Goal: Find specific fact: Find specific fact

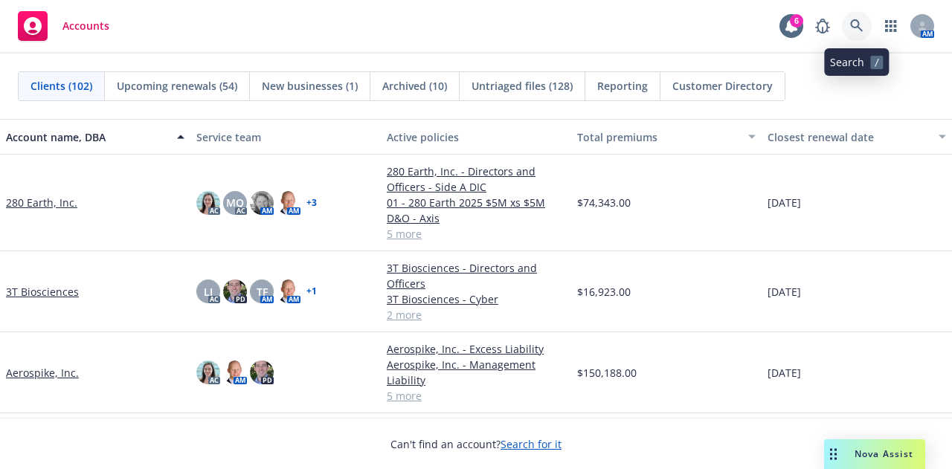
click at [855, 25] on icon at bounding box center [856, 25] width 13 height 13
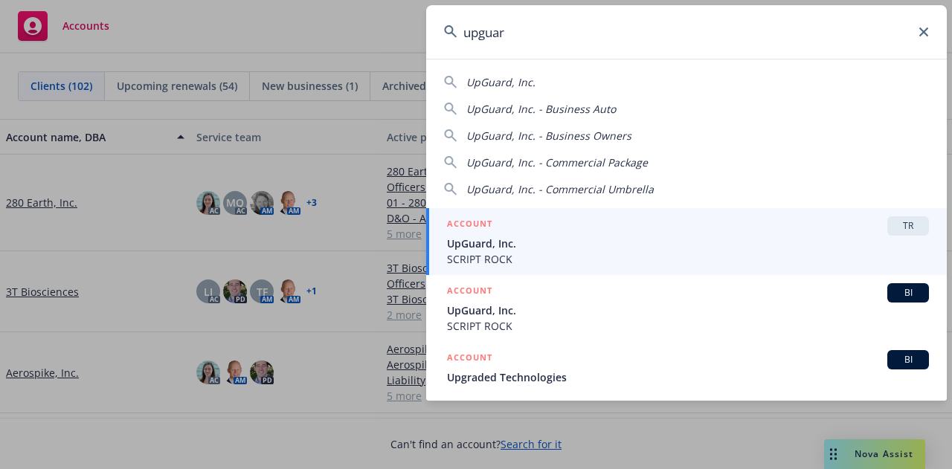
type input "upguard"
click at [587, 253] on span "SCRIPT ROCK" at bounding box center [688, 259] width 482 height 16
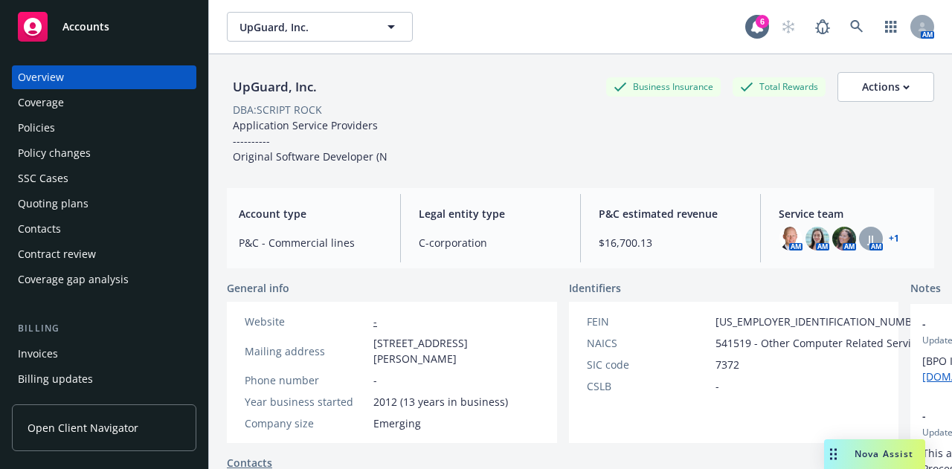
click at [31, 134] on div "Policies" at bounding box center [36, 128] width 37 height 24
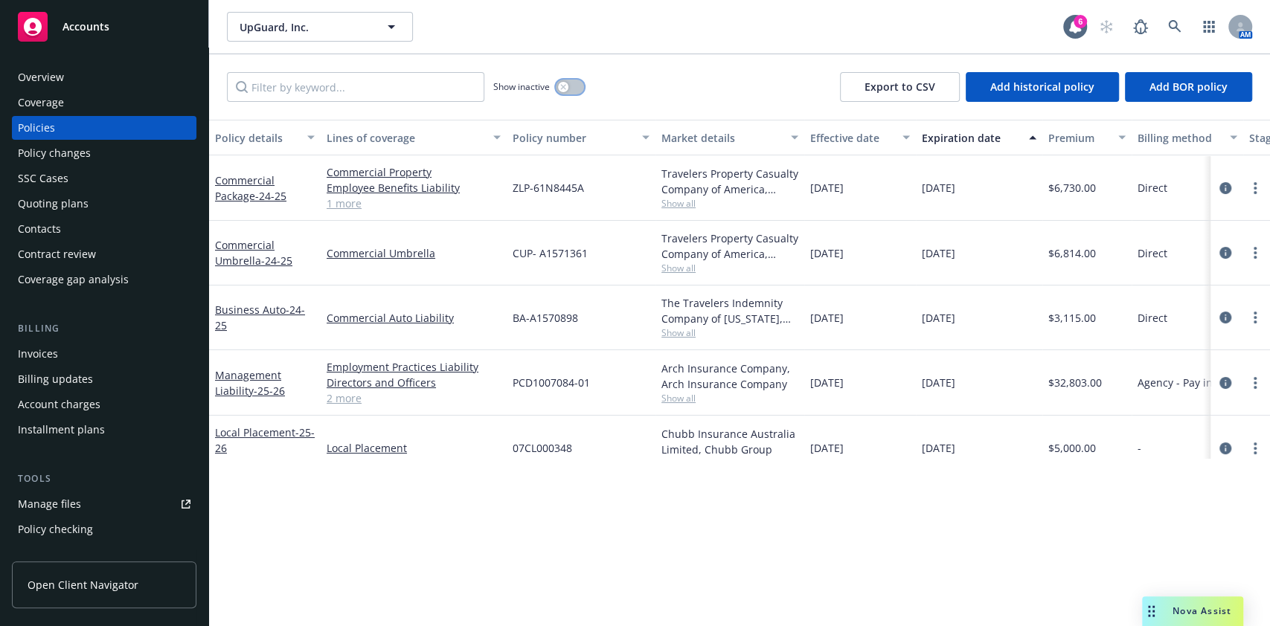
click at [574, 84] on button "button" at bounding box center [570, 87] width 28 height 15
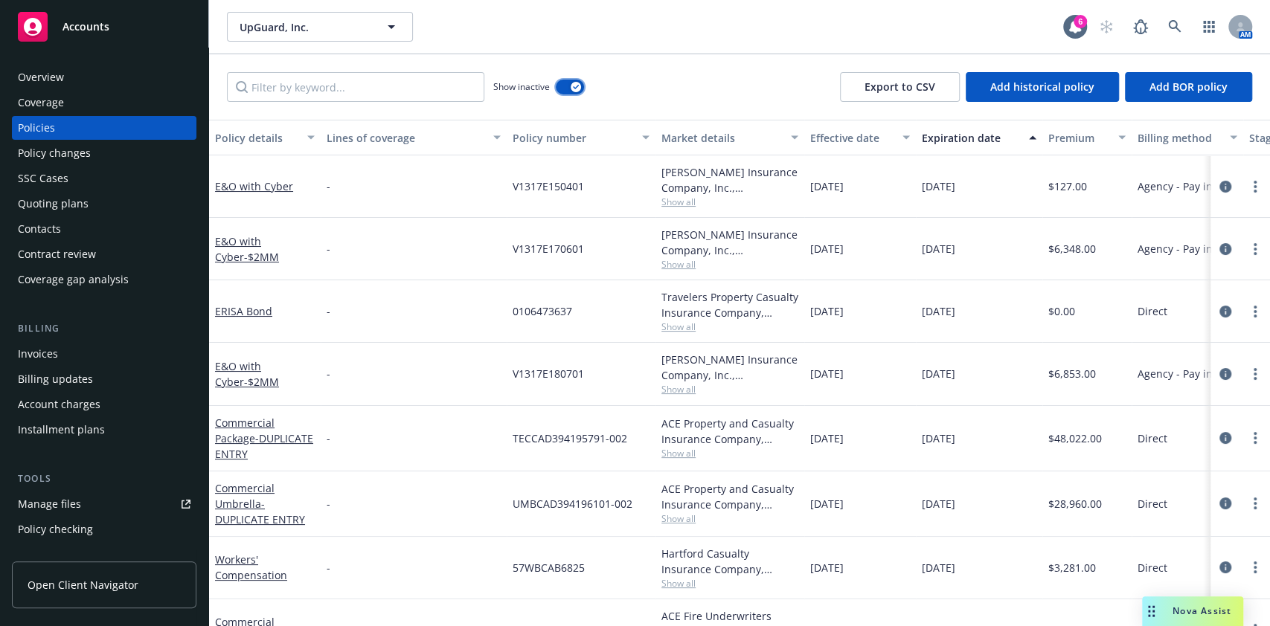
click at [574, 85] on icon "button" at bounding box center [576, 87] width 6 height 4
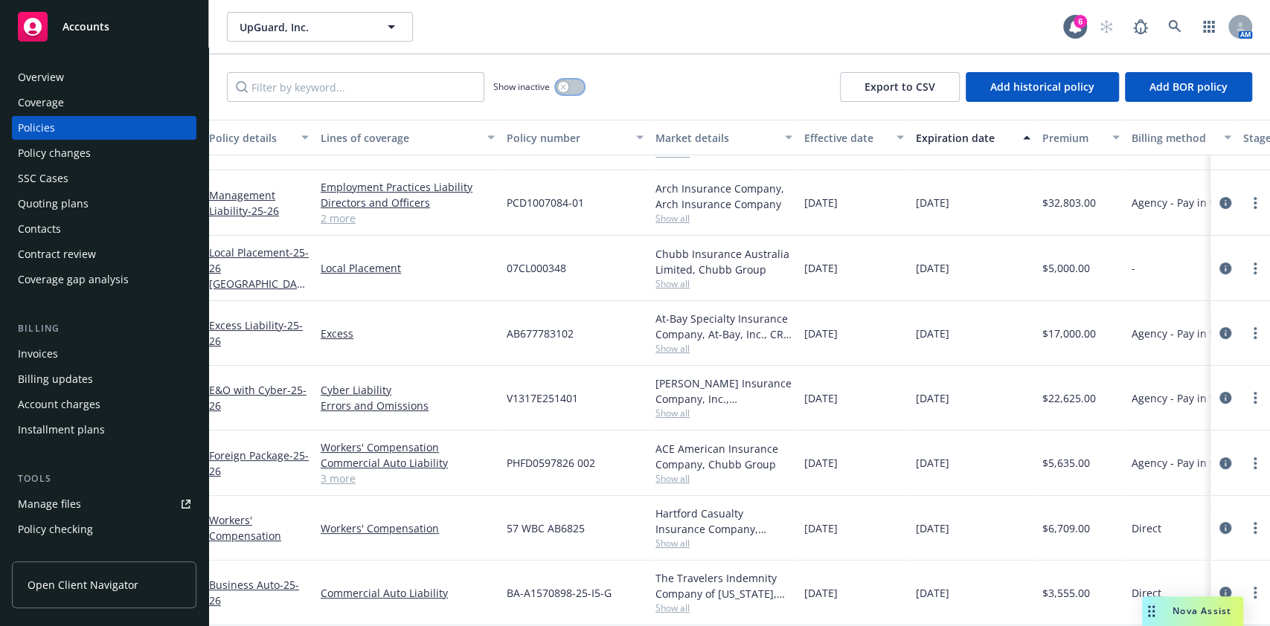
scroll to position [0, 35]
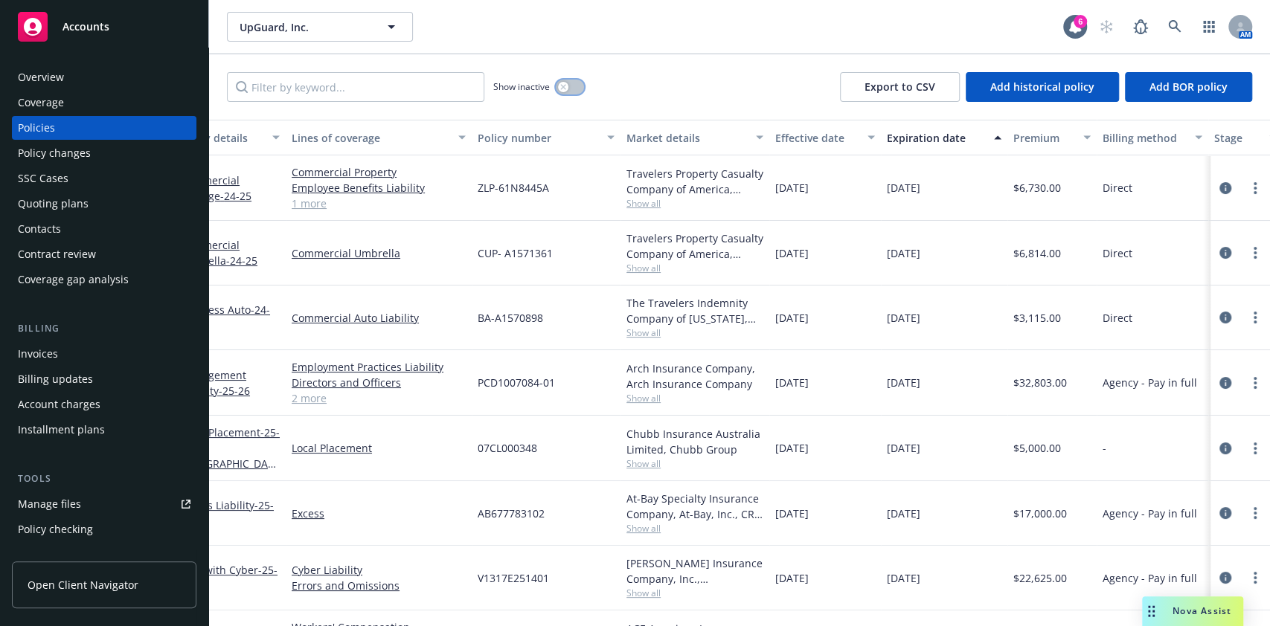
click at [565, 91] on div "button" at bounding box center [563, 87] width 10 height 10
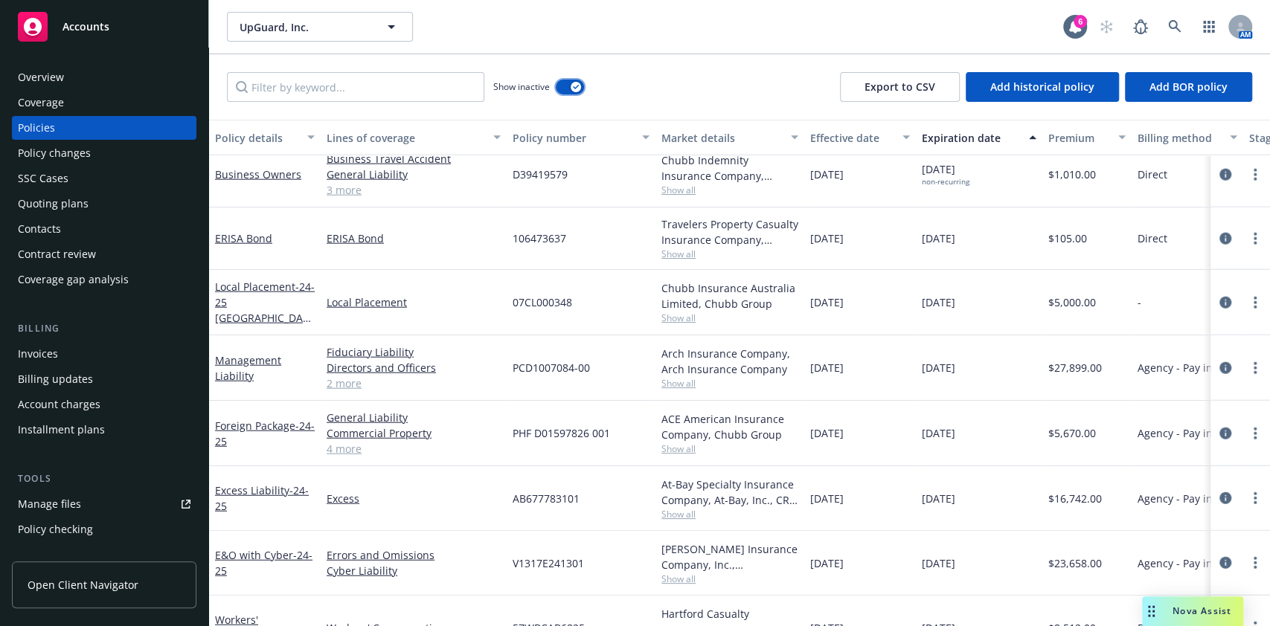
scroll to position [2409, 0]
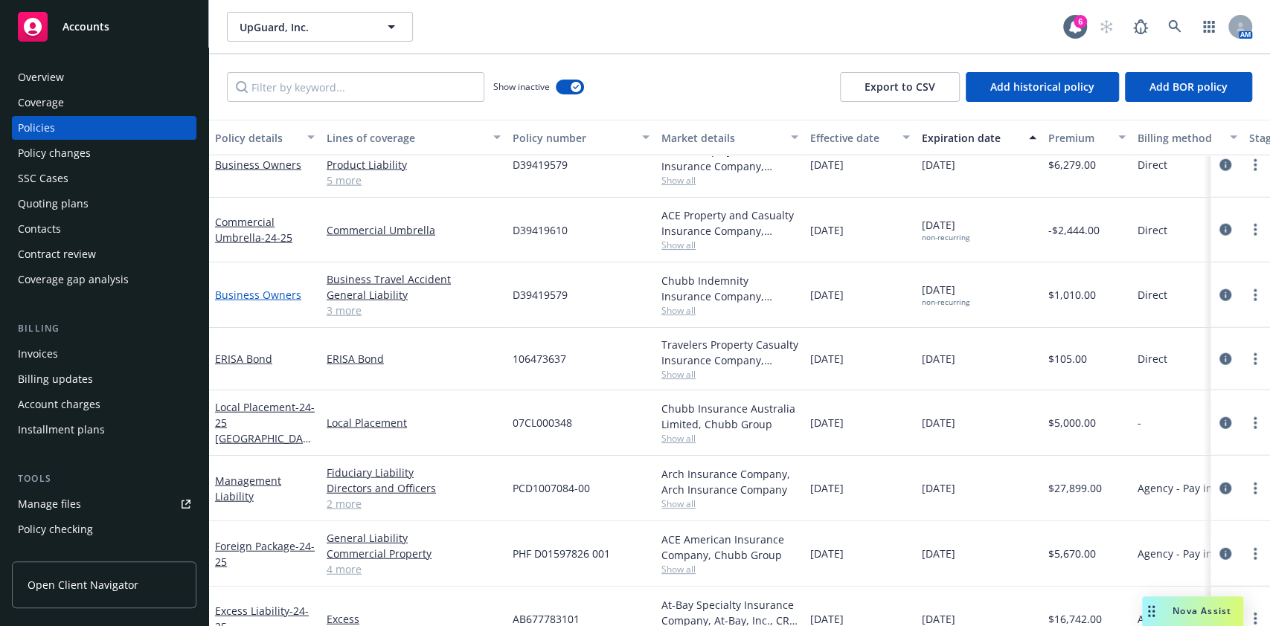
click at [281, 293] on link "Business Owners" at bounding box center [258, 295] width 86 height 14
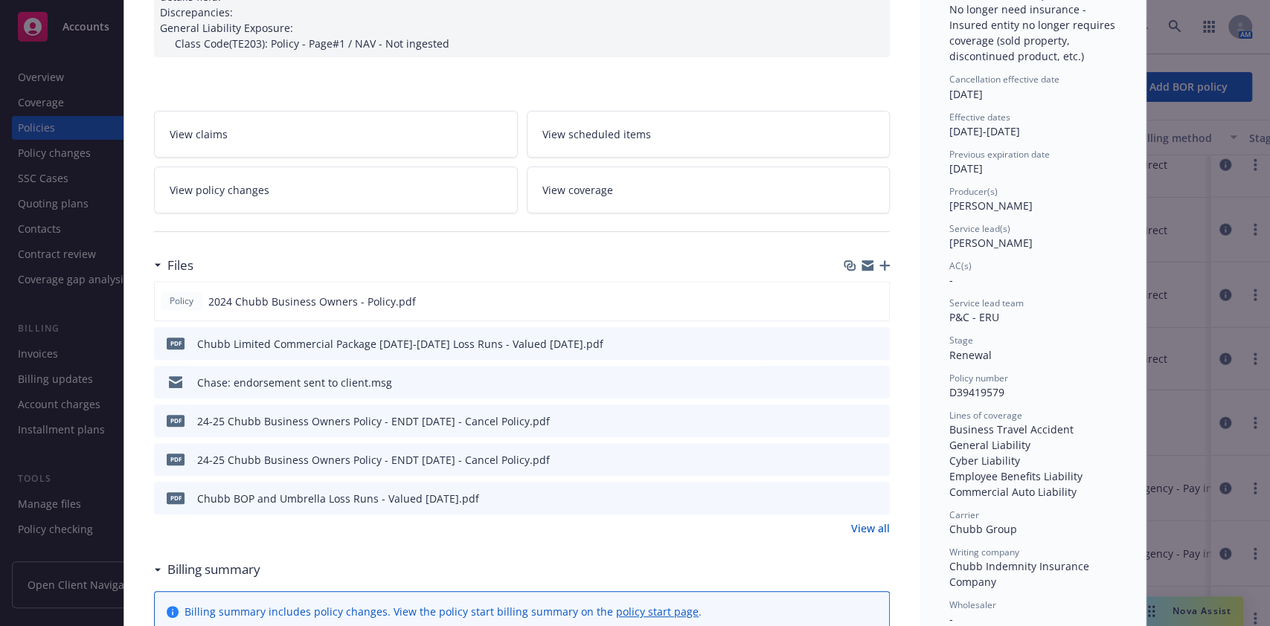
scroll to position [224, 0]
click at [869, 417] on icon "preview file" at bounding box center [875, 419] width 13 height 10
click at [0, 167] on div "Policy Business Owners [DATE] - [PERSON_NAME]: Case#01205633 Policy is Pre-inge…" at bounding box center [635, 313] width 1270 height 626
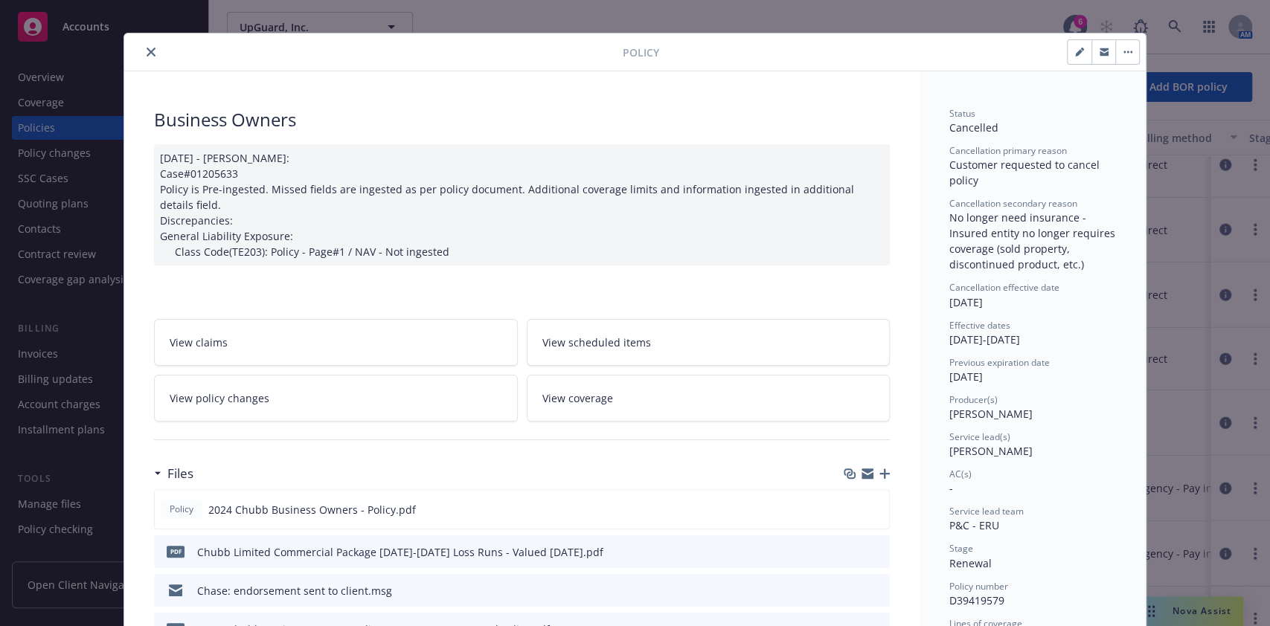
scroll to position [13, 0]
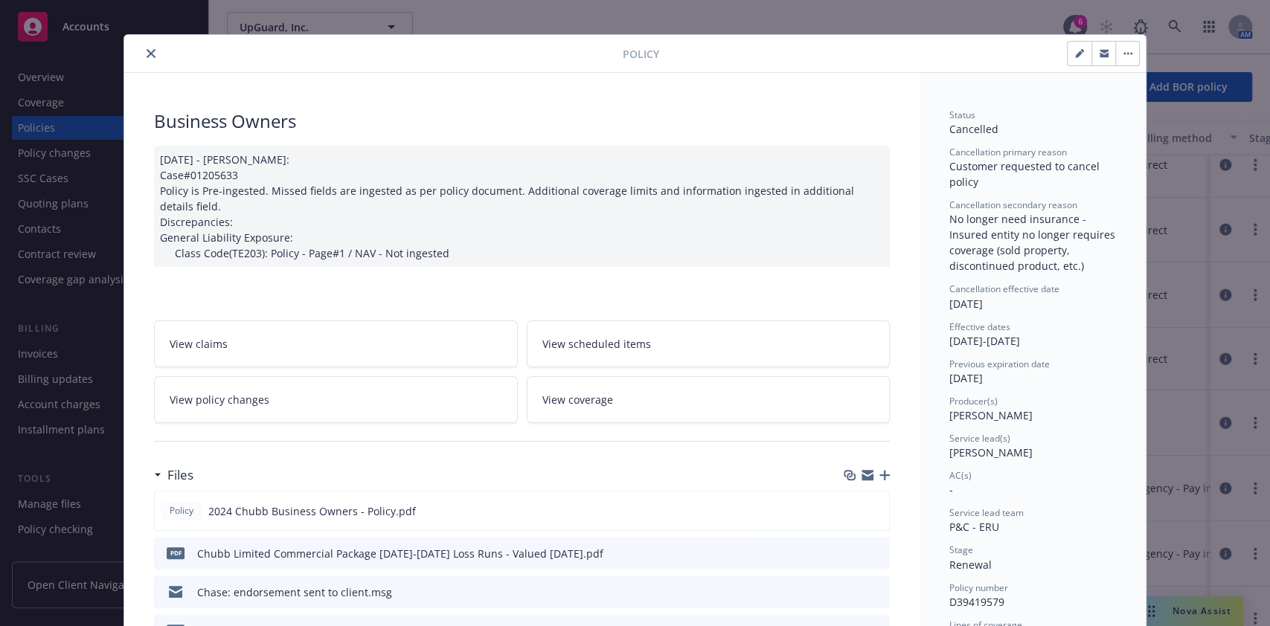
click at [142, 51] on button "close" at bounding box center [151, 54] width 18 height 18
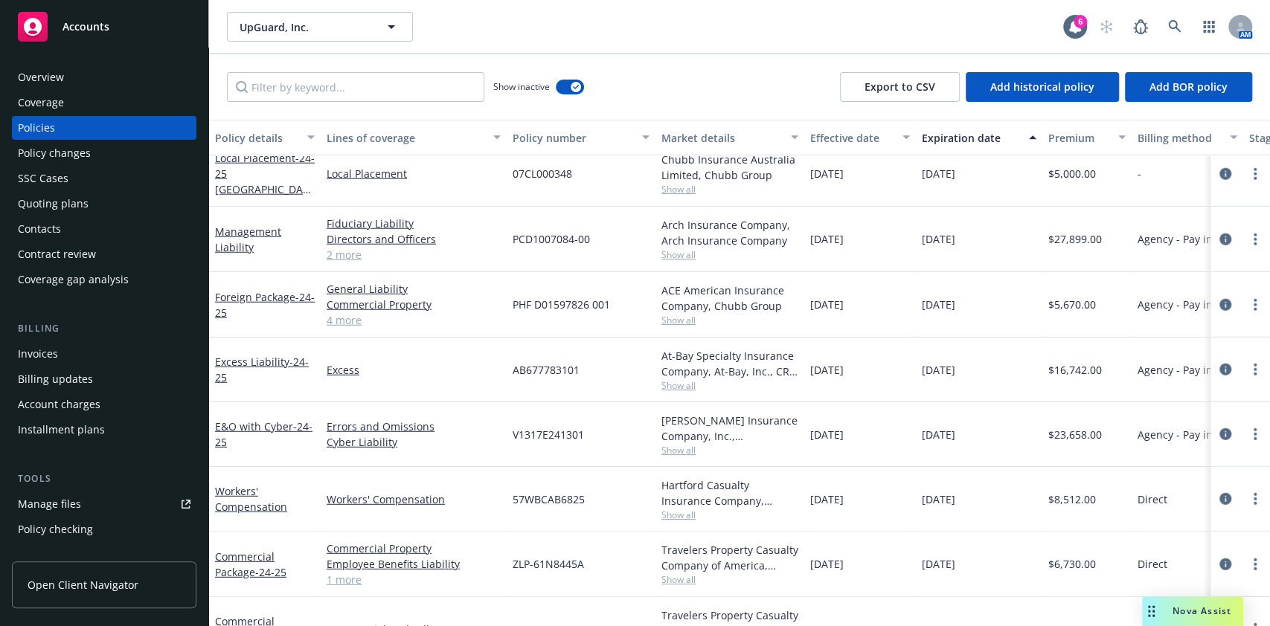
scroll to position [2636, 0]
drag, startPoint x: 258, startPoint y: 300, endPoint x: 245, endPoint y: 301, distance: 12.7
drag, startPoint x: 245, startPoint y: 301, endPoint x: 834, endPoint y: 336, distance: 589.3
click at [834, 337] on div "[DATE]" at bounding box center [860, 369] width 112 height 65
click at [51, 360] on div "Invoices" at bounding box center [38, 354] width 40 height 24
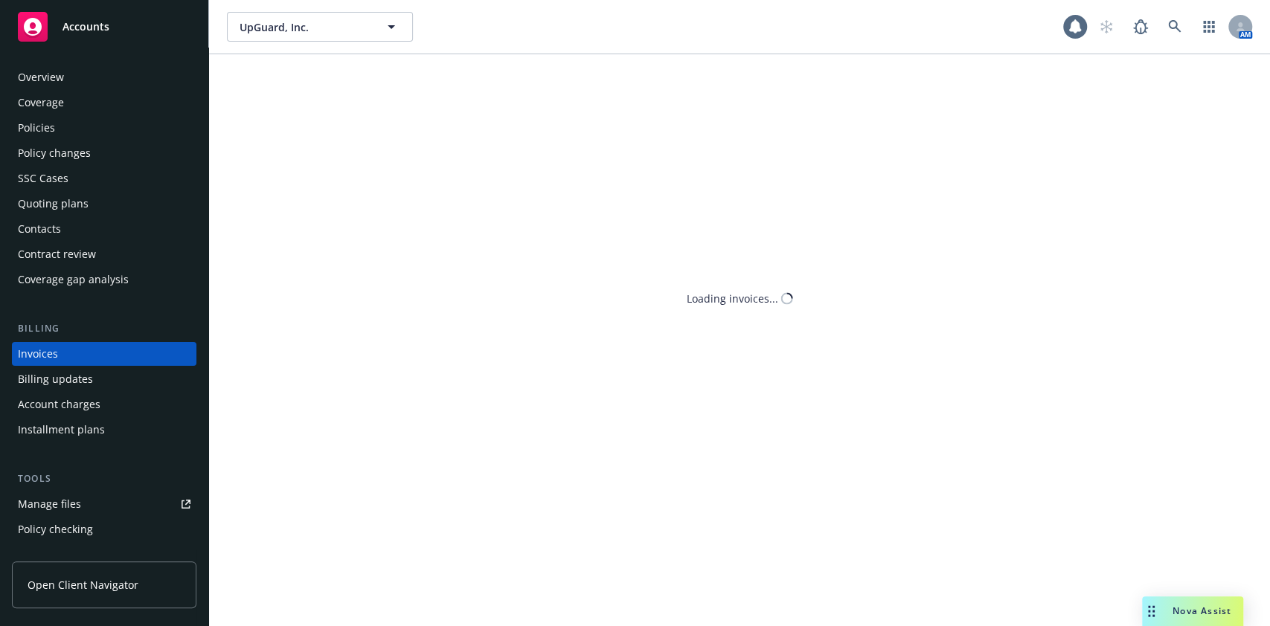
scroll to position [17, 0]
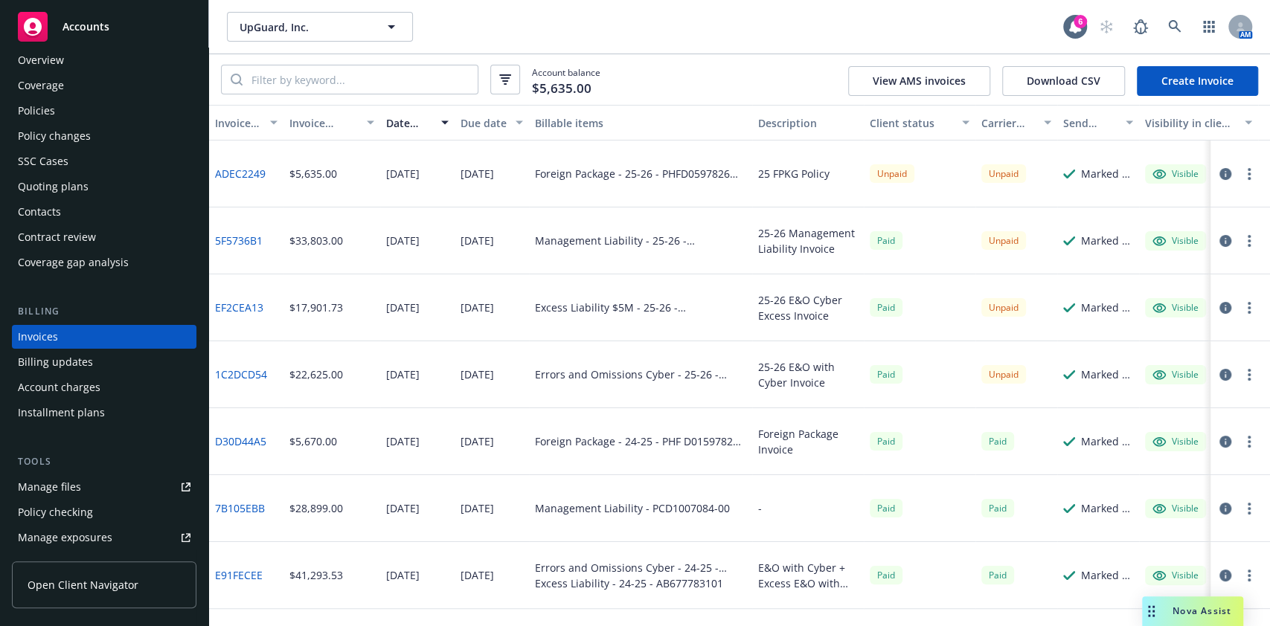
click at [38, 119] on div "Policies" at bounding box center [36, 111] width 37 height 24
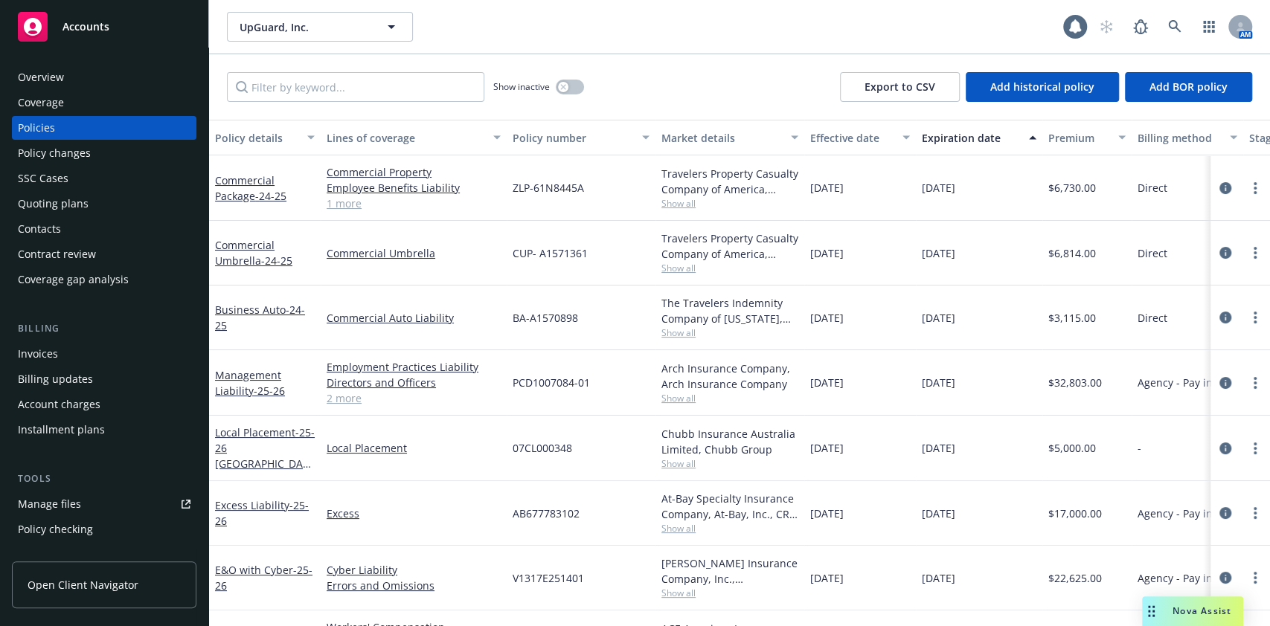
click at [29, 361] on div "Invoices" at bounding box center [38, 354] width 40 height 24
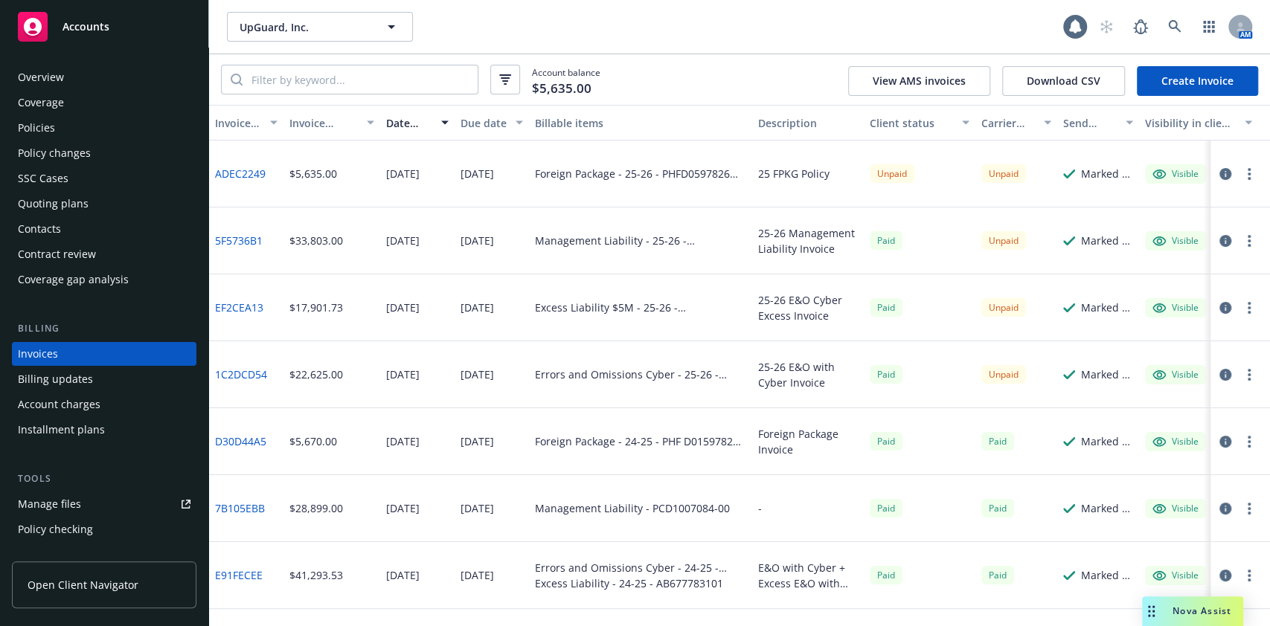
scroll to position [17, 0]
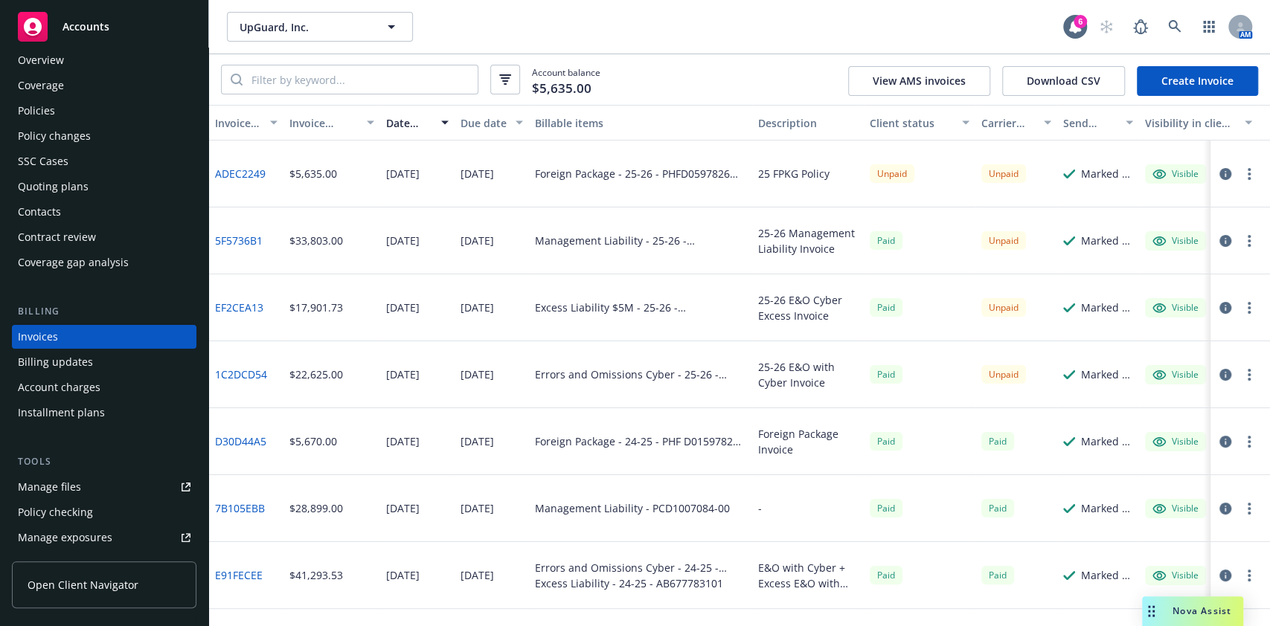
click at [244, 440] on link "D30D44A5" at bounding box center [240, 442] width 51 height 16
click at [72, 99] on div "Policies" at bounding box center [104, 111] width 173 height 24
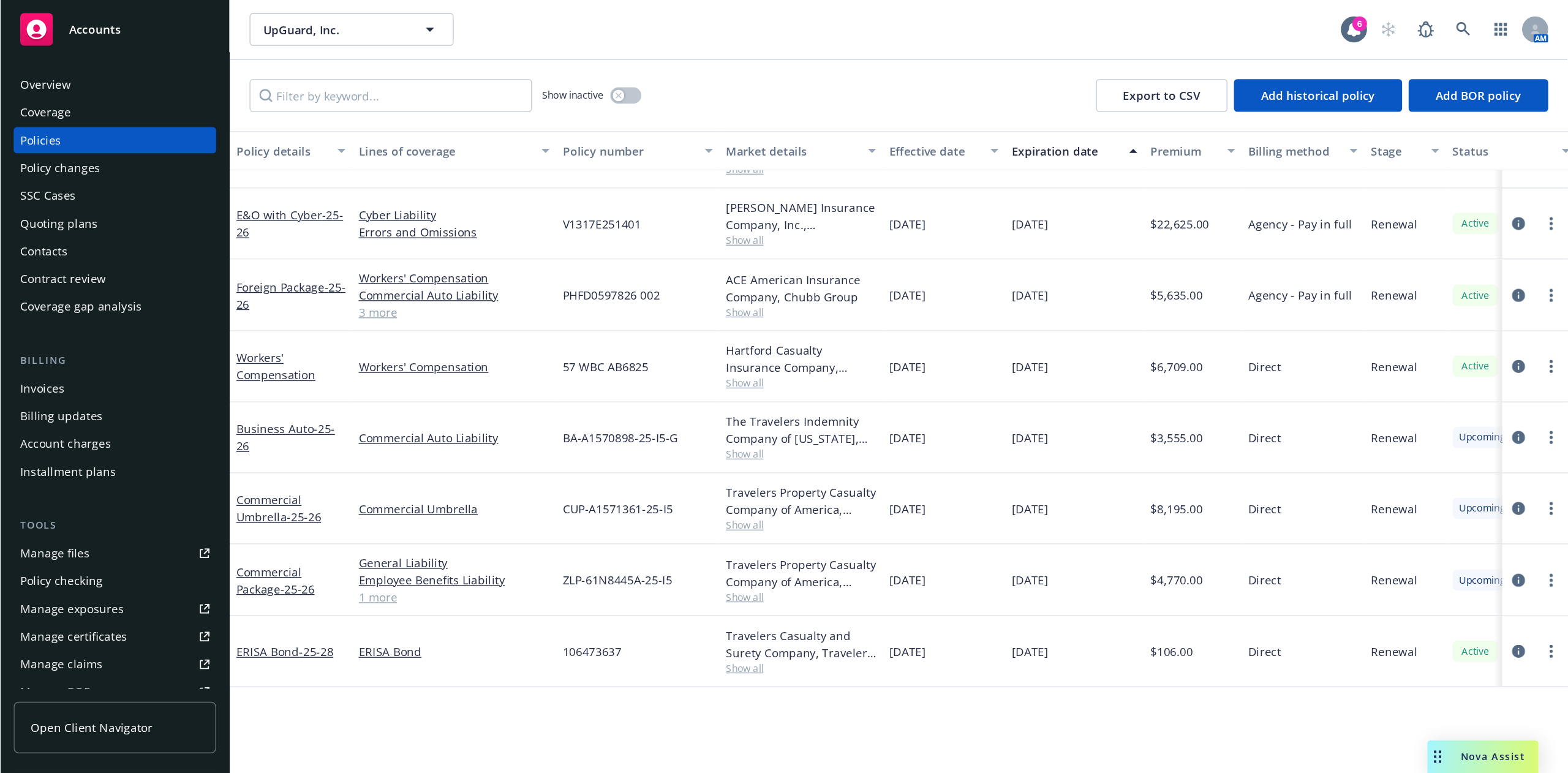
scroll to position [286, 0]
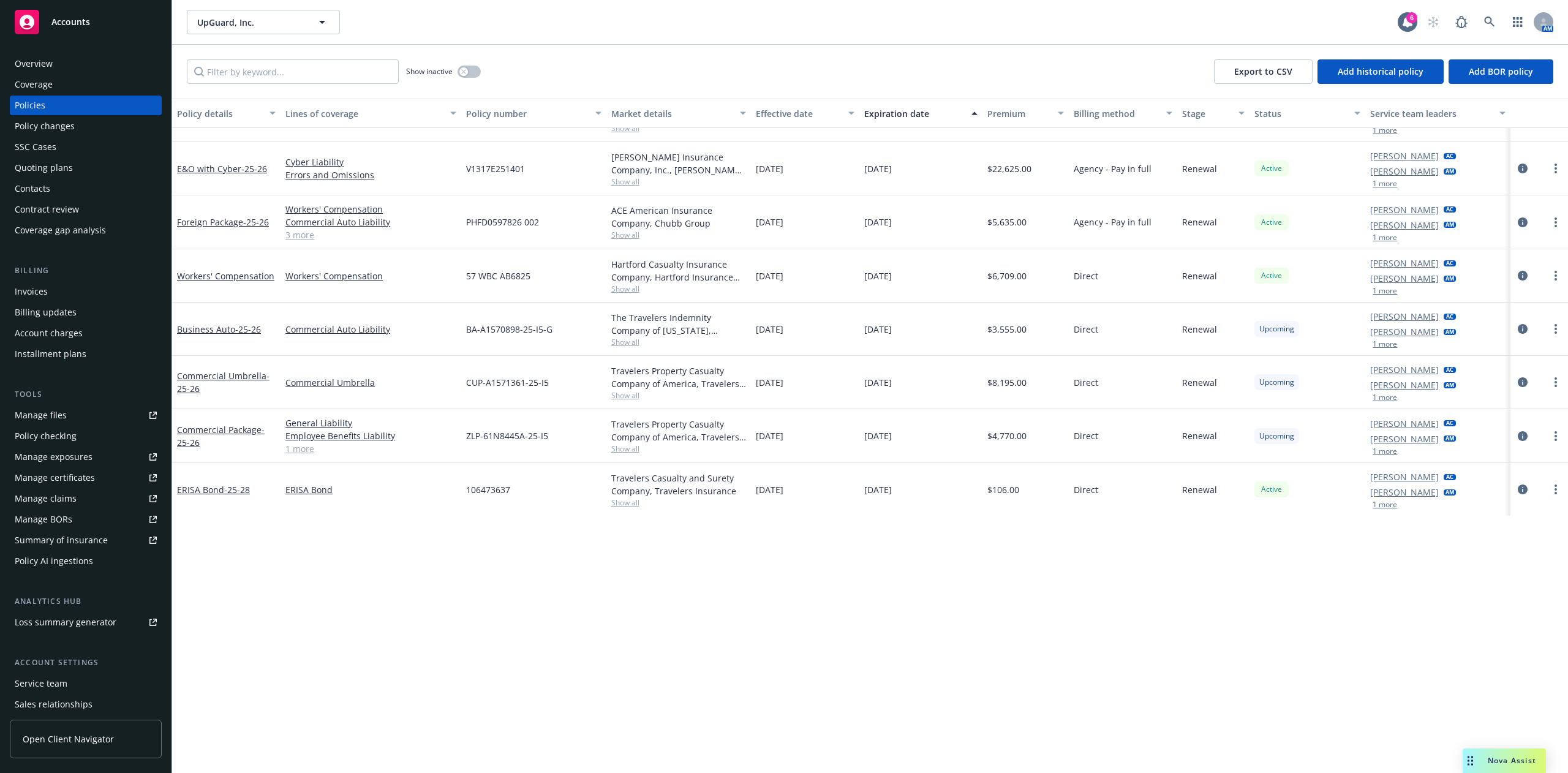
click at [54, 283] on div "Invoices" at bounding box center [86, 291] width 142 height 20
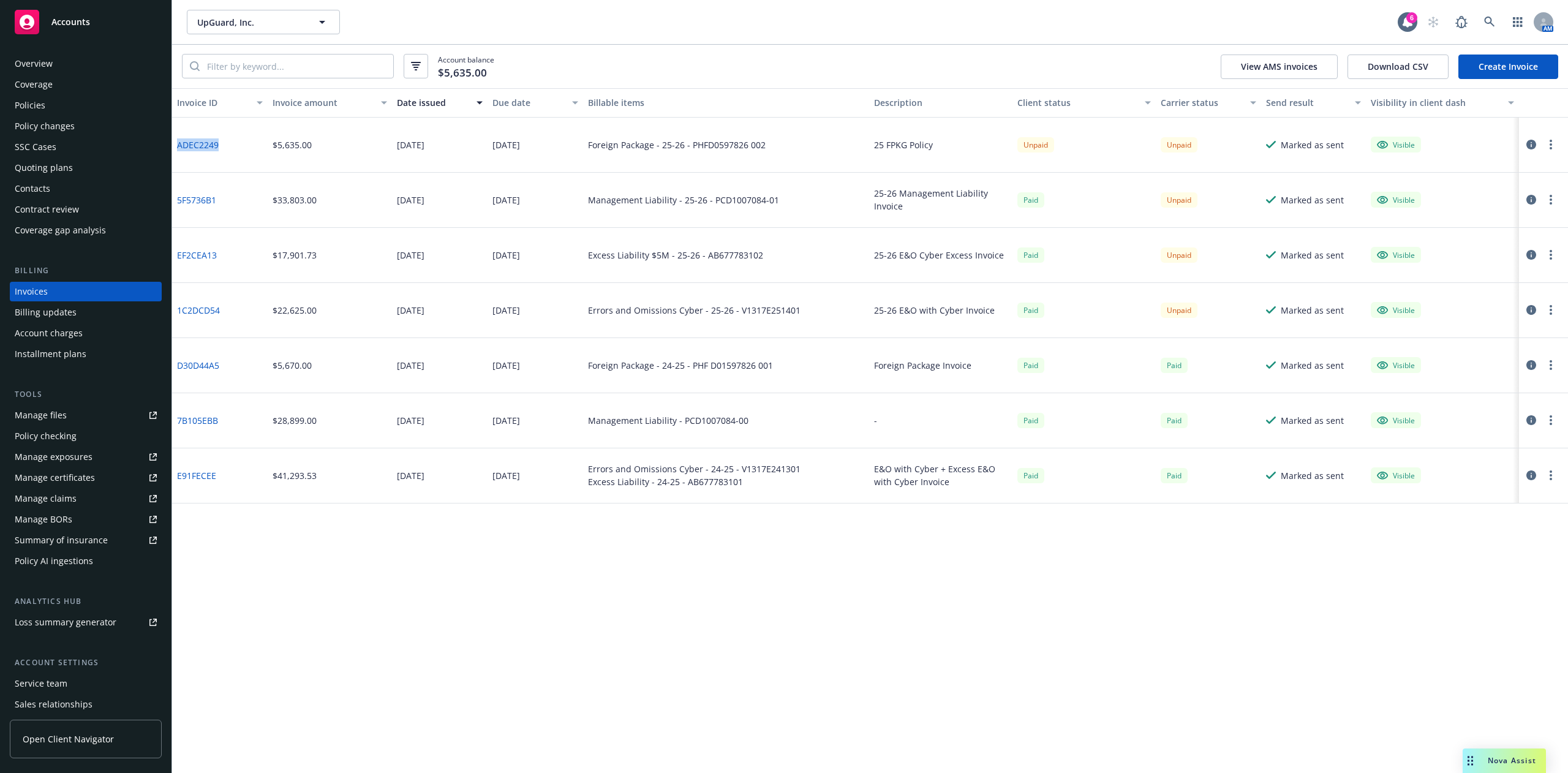
drag, startPoint x: 226, startPoint y: 147, endPoint x: 178, endPoint y: 142, distance: 48.3
click at [178, 142] on div "ADEC2249" at bounding box center [220, 145] width 96 height 55
copy link "ADEC2249"
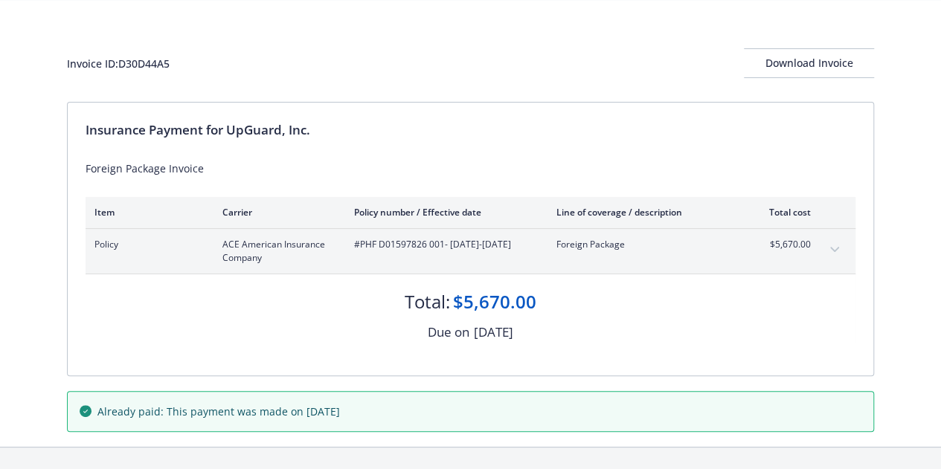
scroll to position [54, 0]
click at [834, 249] on icon "expand content" at bounding box center [834, 248] width 9 height 5
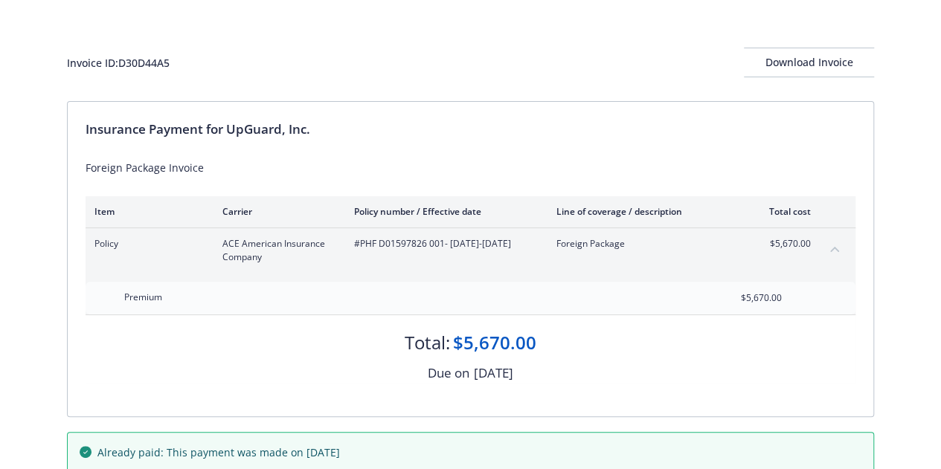
click at [834, 249] on icon "collapse content" at bounding box center [834, 249] width 9 height 6
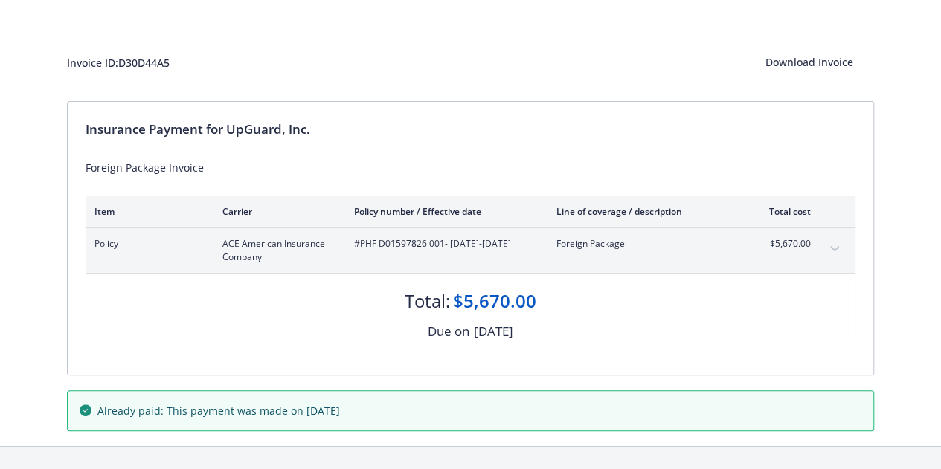
click at [158, 68] on div "Invoice ID: D30D44A5" at bounding box center [118, 63] width 103 height 16
copy div "D30D44A5"
